Goal: Information Seeking & Learning: Learn about a topic

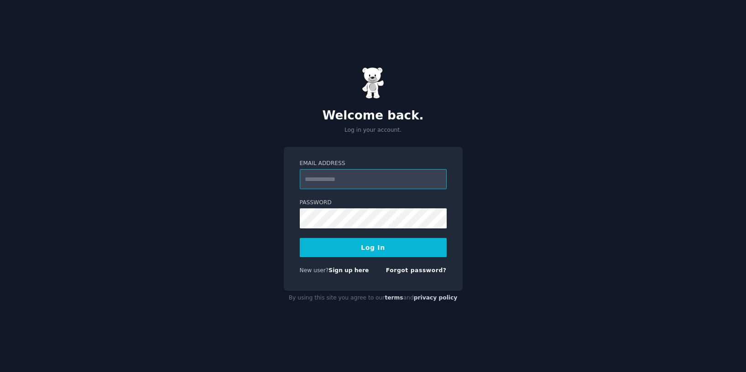
type input "**********"
click at [373, 247] on button "Log In" at bounding box center [373, 247] width 147 height 19
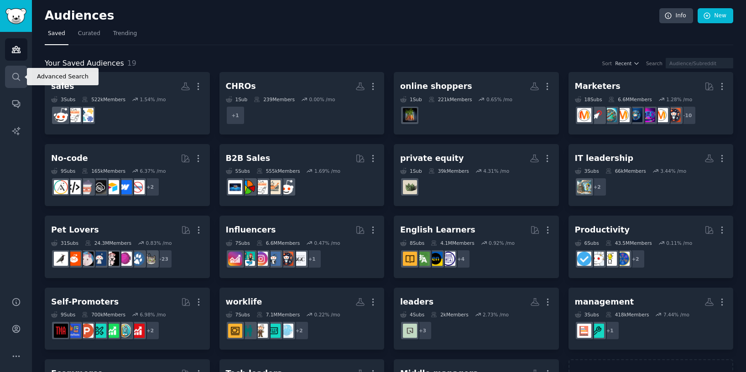
click at [16, 78] on icon "Sidebar" at bounding box center [16, 77] width 10 height 10
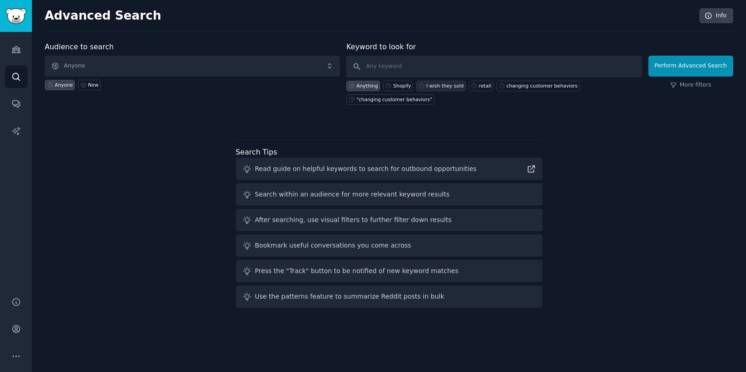
click at [438, 86] on div "I wish they sold" at bounding box center [444, 86] width 37 height 6
click at [414, 69] on input "I wish they sold" at bounding box center [493, 67] width 295 height 22
type input "I wish there was an app"
click at [690, 85] on link "More filters" at bounding box center [690, 85] width 41 height 8
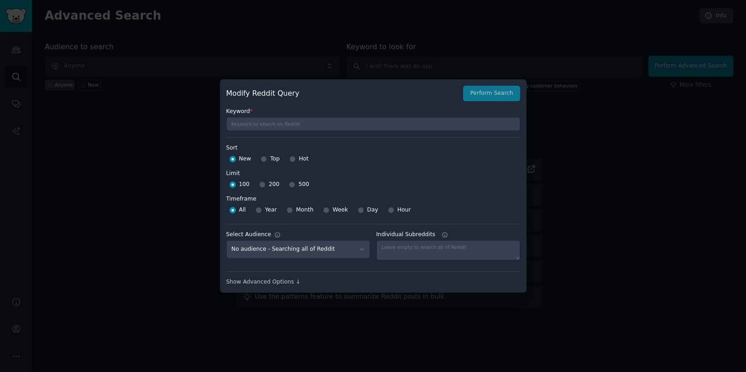
click at [554, 167] on div at bounding box center [373, 186] width 746 height 372
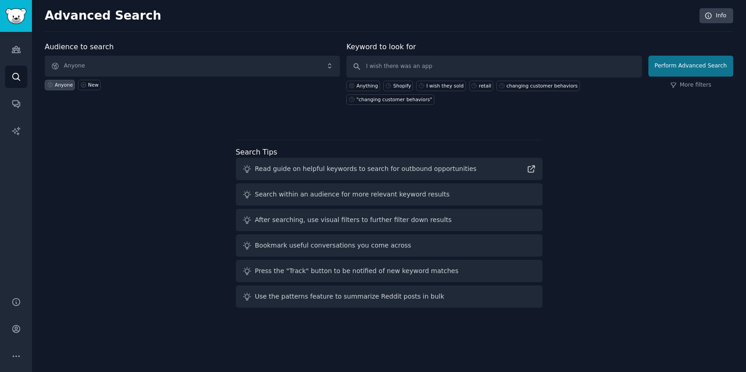
click at [702, 67] on button "Perform Advanced Search" at bounding box center [690, 66] width 85 height 21
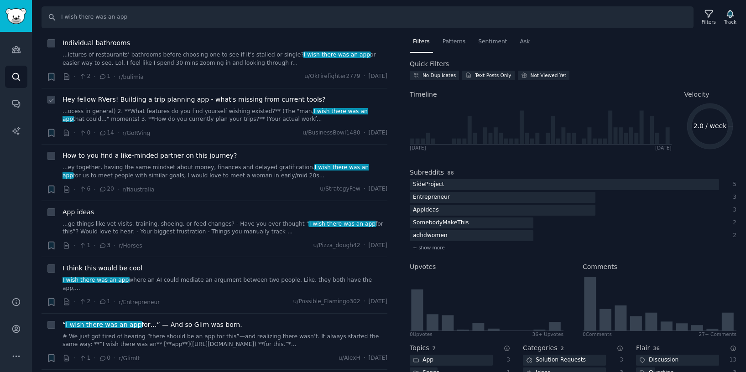
scroll to position [115, 0]
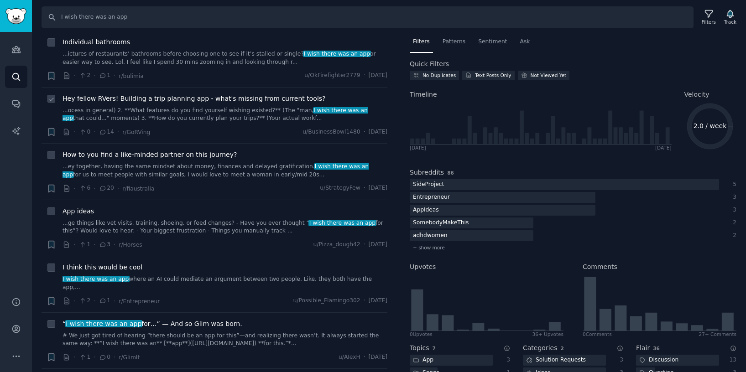
click at [249, 98] on span "Hey fellow RVers! Building a trip planning app - what's missing from current to…" at bounding box center [194, 99] width 263 height 10
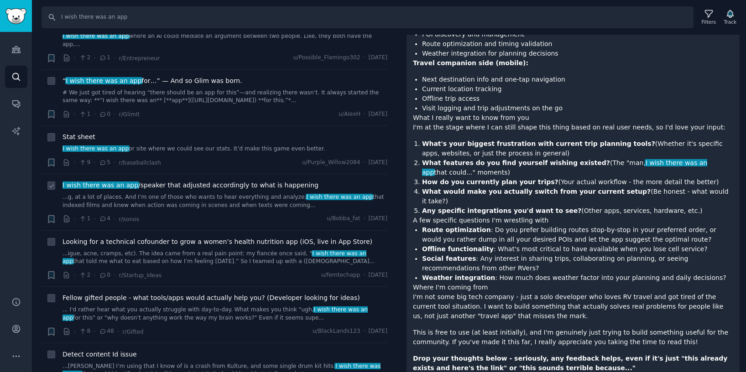
scroll to position [359, 0]
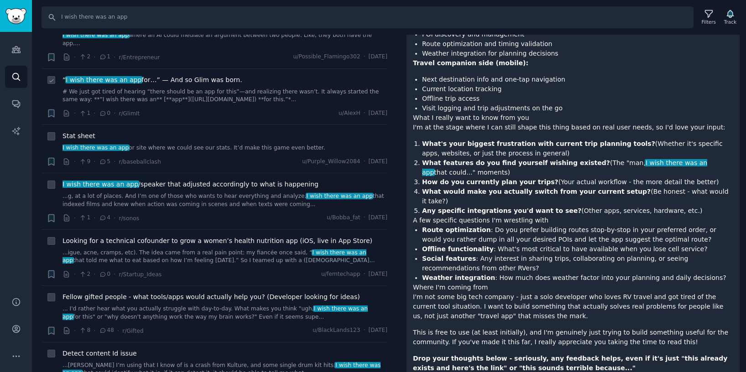
click at [134, 76] on span "I wish there was an app" at bounding box center [104, 79] width 78 height 7
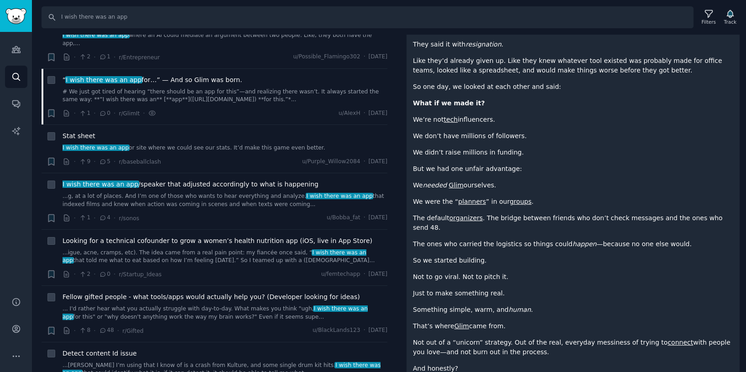
scroll to position [212, 0]
